Goal: Ask a question: Ask a question

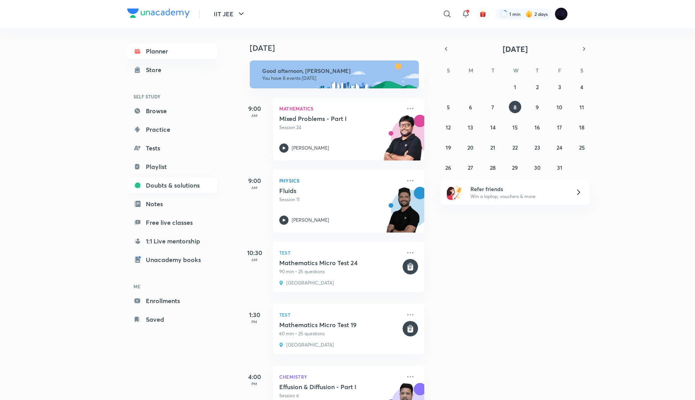
click at [178, 186] on link "Doubts & solutions" at bounding box center [172, 186] width 90 height 16
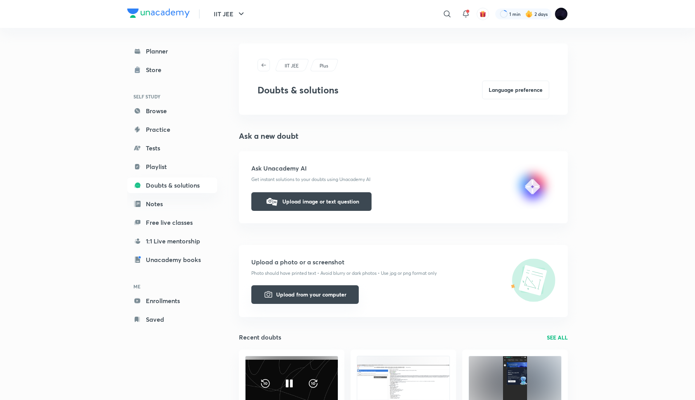
click at [285, 296] on button "Upload from your computer" at bounding box center [304, 294] width 107 height 19
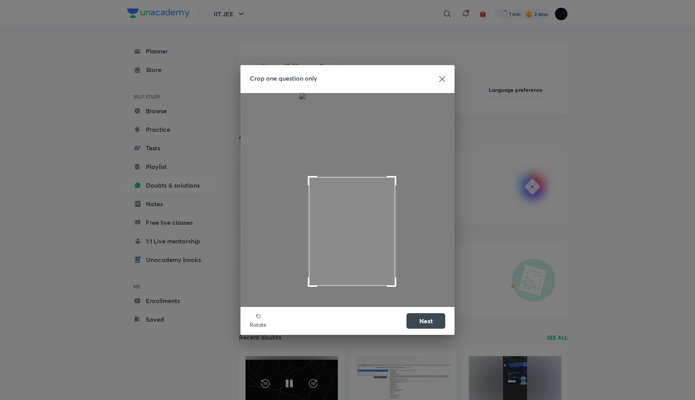
click at [395, 178] on span at bounding box center [391, 180] width 9 height 9
click at [300, 283] on span at bounding box center [303, 280] width 9 height 9
click at [396, 258] on span at bounding box center [393, 253] width 9 height 9
click at [429, 321] on button "Next" at bounding box center [425, 321] width 39 height 16
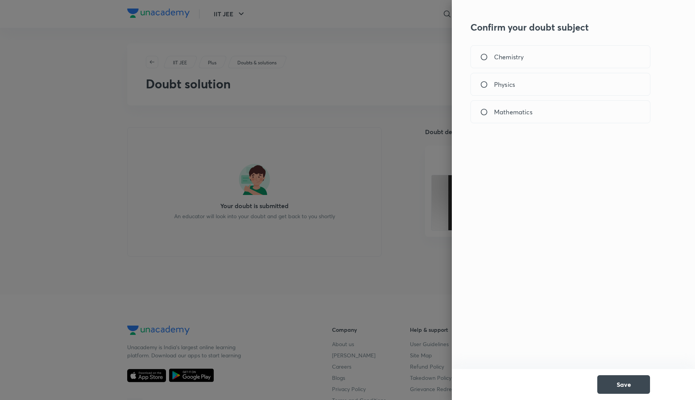
click at [486, 83] on input "Physics" at bounding box center [487, 85] width 14 height 8
radio input "true"
click at [618, 380] on button "Save" at bounding box center [623, 384] width 53 height 19
